Goal: Task Accomplishment & Management: Use online tool/utility

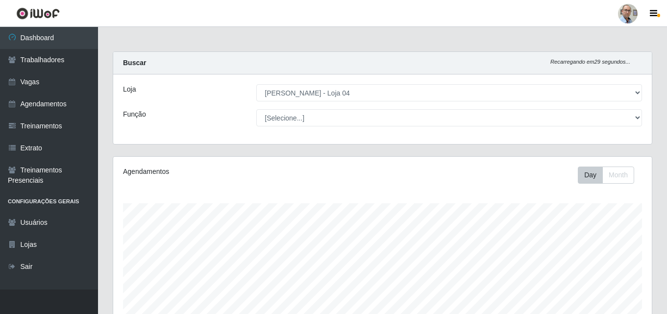
select select "251"
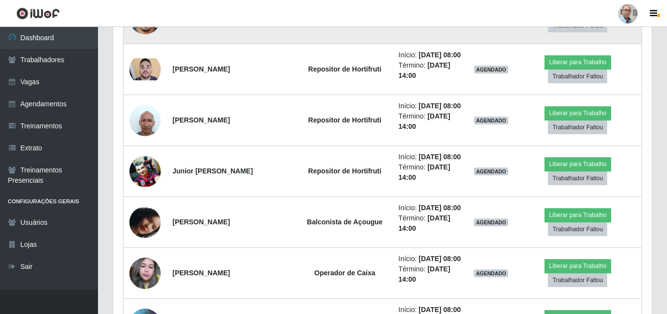
scroll to position [539, 0]
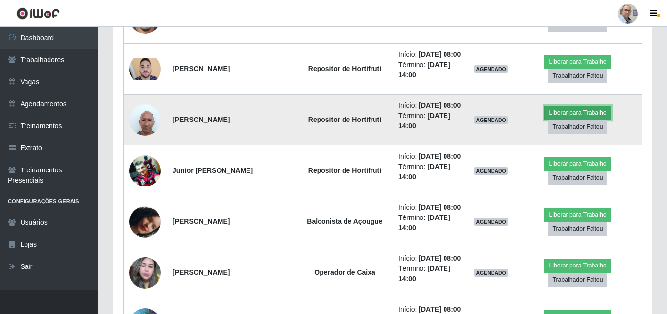
click at [585, 120] on button "Liberar para Trabalho" at bounding box center [578, 113] width 66 height 14
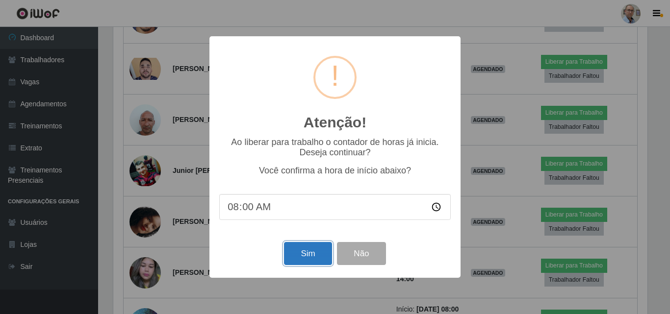
click at [320, 258] on button "Sim" at bounding box center [308, 253] width 48 height 23
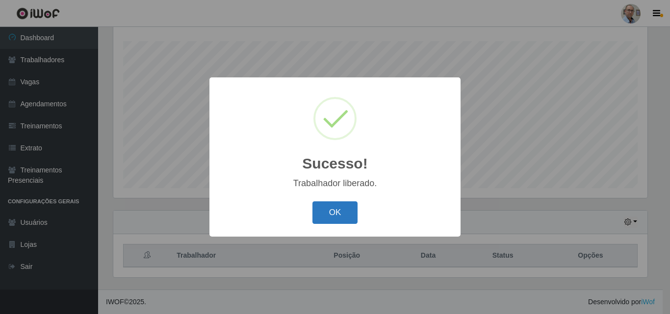
click at [331, 213] on button "OK" at bounding box center [335, 213] width 46 height 23
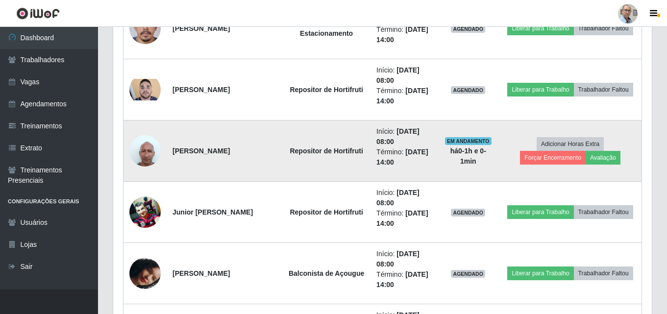
scroll to position [506, 0]
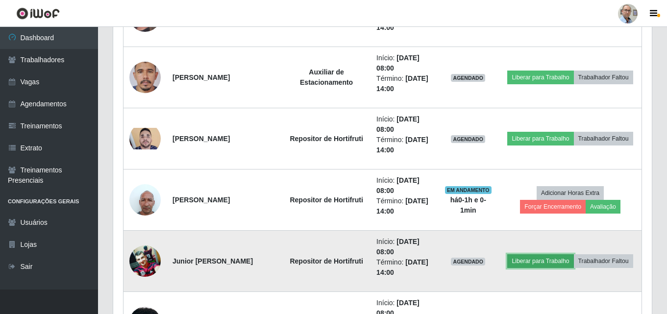
click at [529, 260] on button "Liberar para Trabalho" at bounding box center [541, 262] width 66 height 14
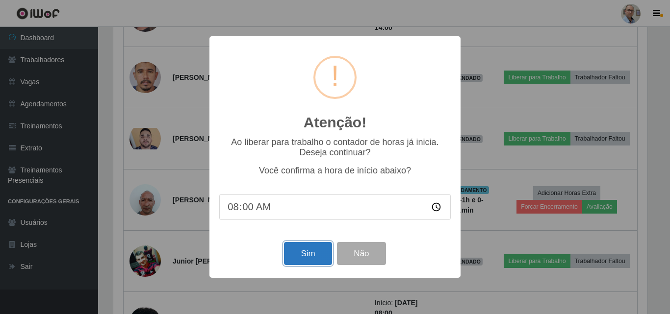
click at [316, 255] on button "Sim" at bounding box center [308, 253] width 48 height 23
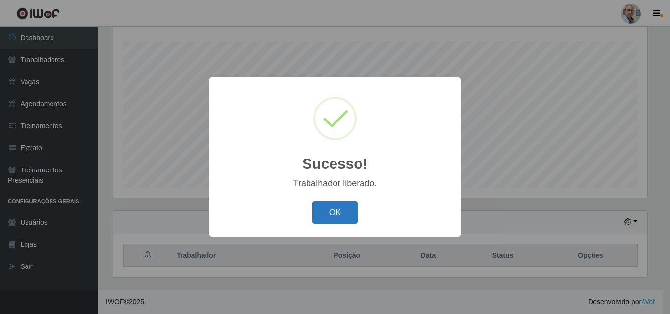
click at [334, 216] on button "OK" at bounding box center [335, 213] width 46 height 23
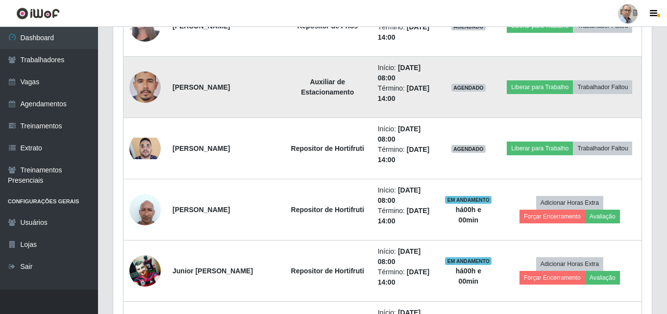
scroll to position [506, 0]
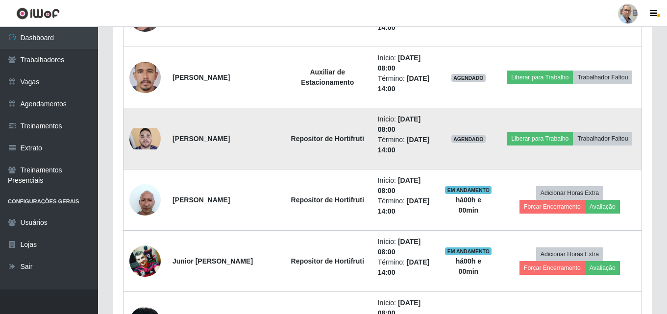
click at [149, 141] on img at bounding box center [144, 139] width 31 height 22
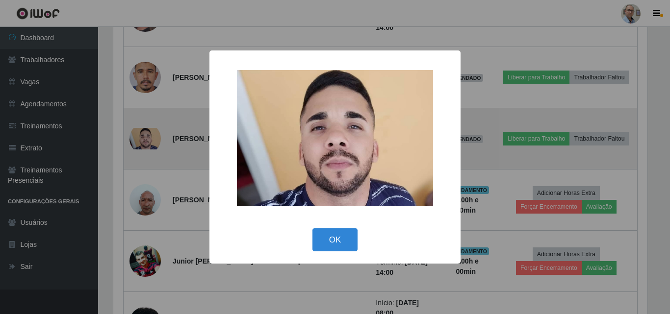
click at [149, 141] on div "× OK Cancel" at bounding box center [335, 157] width 670 height 314
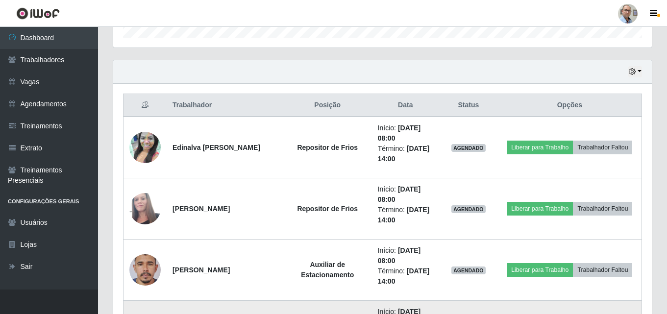
scroll to position [309, 0]
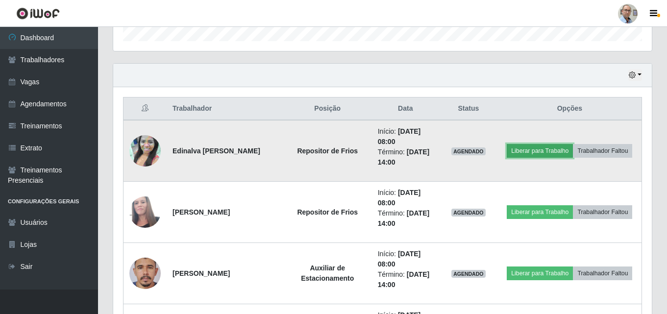
click at [543, 148] on button "Liberar para Trabalho" at bounding box center [540, 151] width 66 height 14
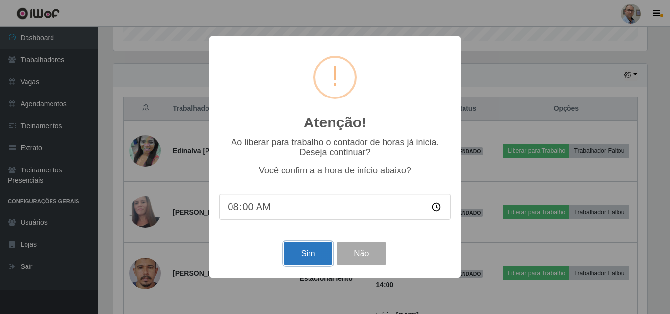
click at [319, 255] on button "Sim" at bounding box center [308, 253] width 48 height 23
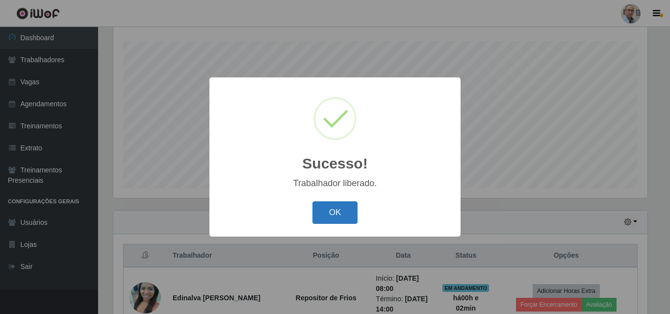
click at [337, 208] on button "OK" at bounding box center [335, 213] width 46 height 23
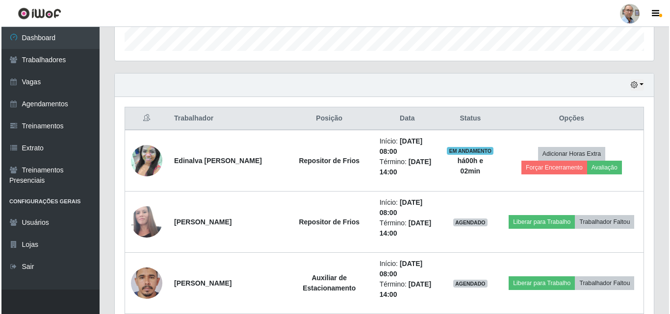
scroll to position [309, 0]
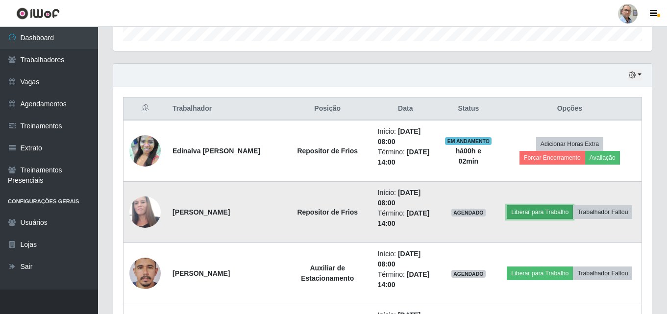
click at [539, 211] on button "Liberar para Trabalho" at bounding box center [540, 212] width 66 height 14
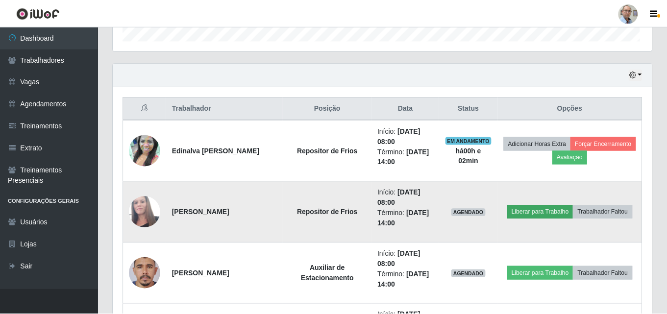
scroll to position [204, 534]
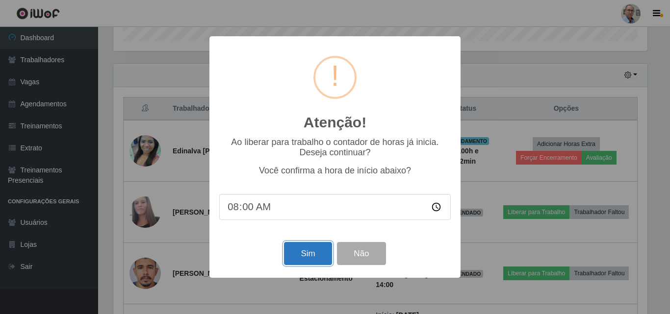
click at [324, 248] on button "Sim" at bounding box center [308, 253] width 48 height 23
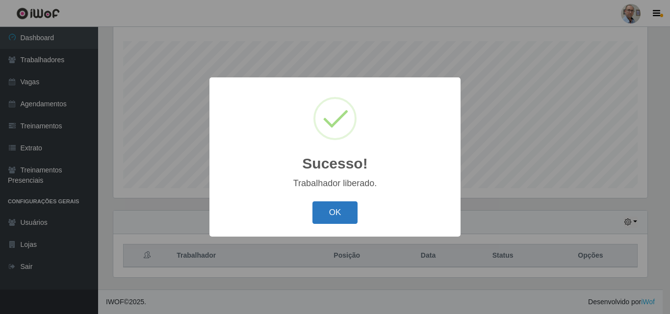
click at [341, 212] on button "OK" at bounding box center [335, 213] width 46 height 23
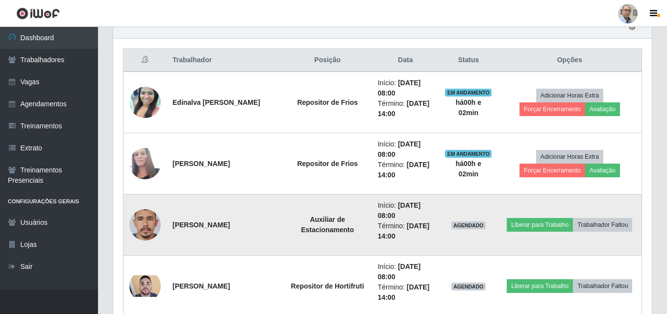
scroll to position [358, 0]
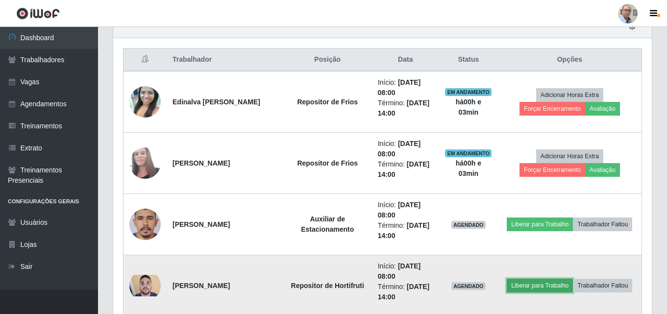
click at [549, 284] on button "Liberar para Trabalho" at bounding box center [540, 286] width 66 height 14
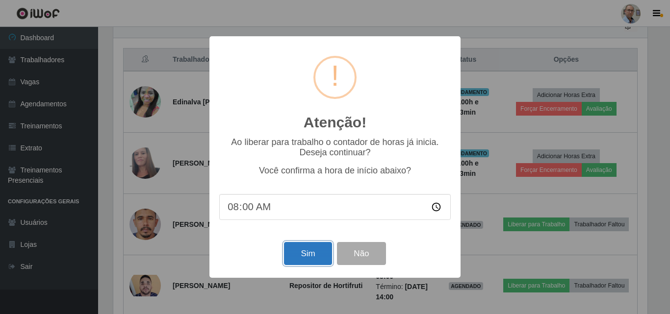
click at [307, 260] on button "Sim" at bounding box center [308, 253] width 48 height 23
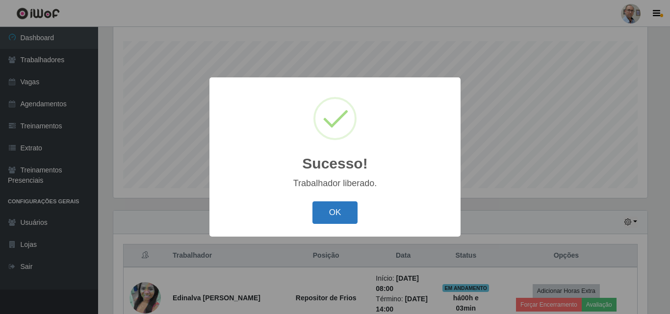
click at [336, 212] on button "OK" at bounding box center [335, 213] width 46 height 23
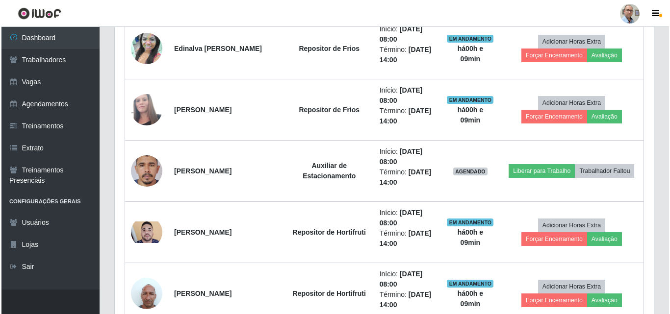
scroll to position [358, 0]
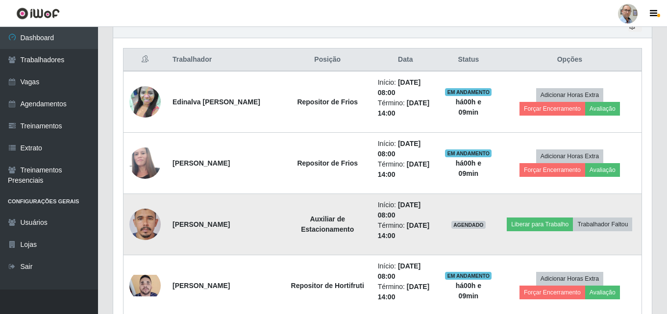
click at [147, 223] on img at bounding box center [144, 225] width 31 height 68
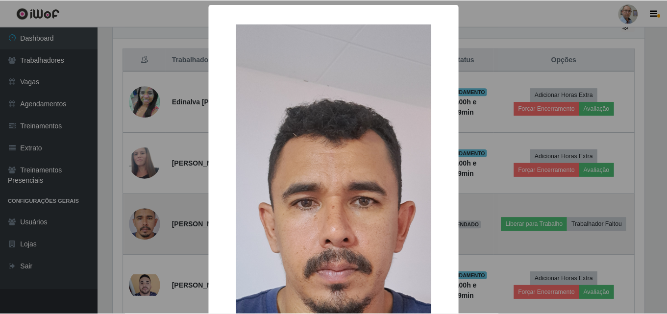
scroll to position [204, 534]
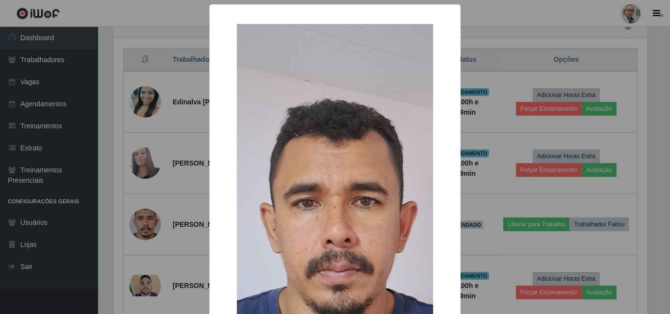
click at [485, 204] on div "× OK Cancel" at bounding box center [335, 157] width 670 height 314
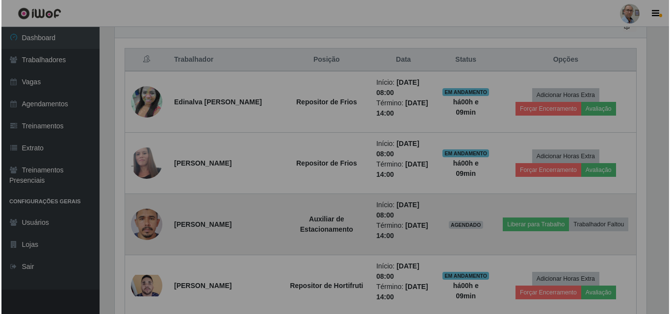
scroll to position [204, 539]
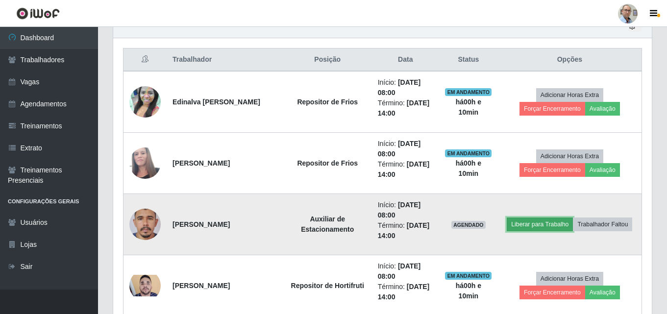
click at [539, 223] on button "Liberar para Trabalho" at bounding box center [540, 225] width 66 height 14
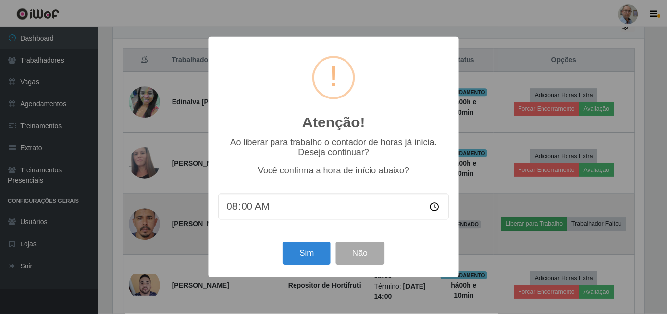
scroll to position [204, 534]
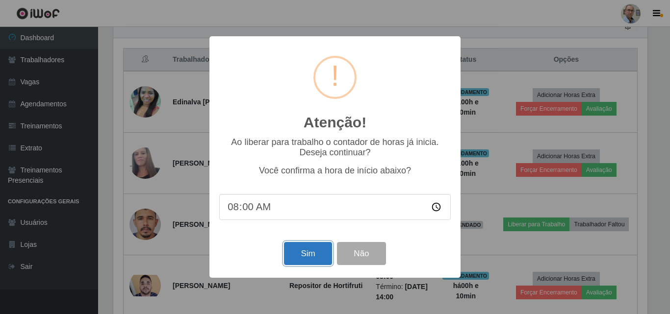
click at [300, 258] on button "Sim" at bounding box center [308, 253] width 48 height 23
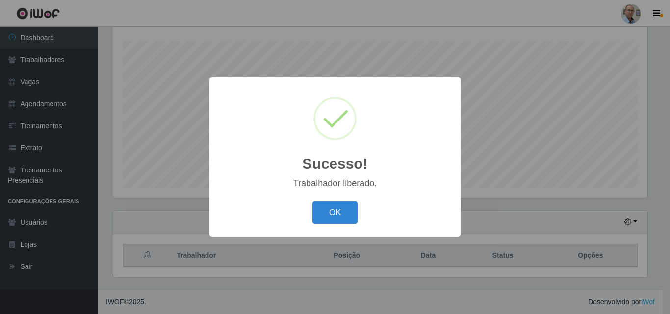
click at [508, 225] on div "Sucesso! × Trabalhador liberado. OK Cancel" at bounding box center [335, 157] width 670 height 314
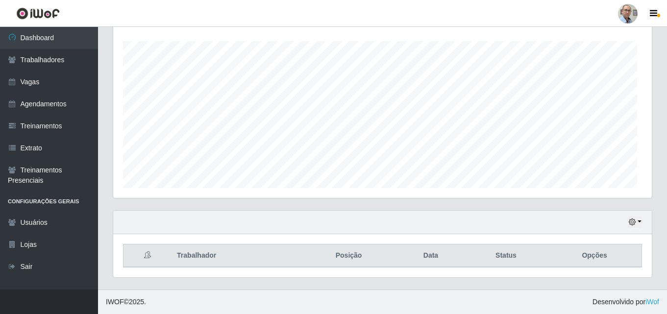
scroll to position [204, 539]
